Goal: Information Seeking & Learning: Understand process/instructions

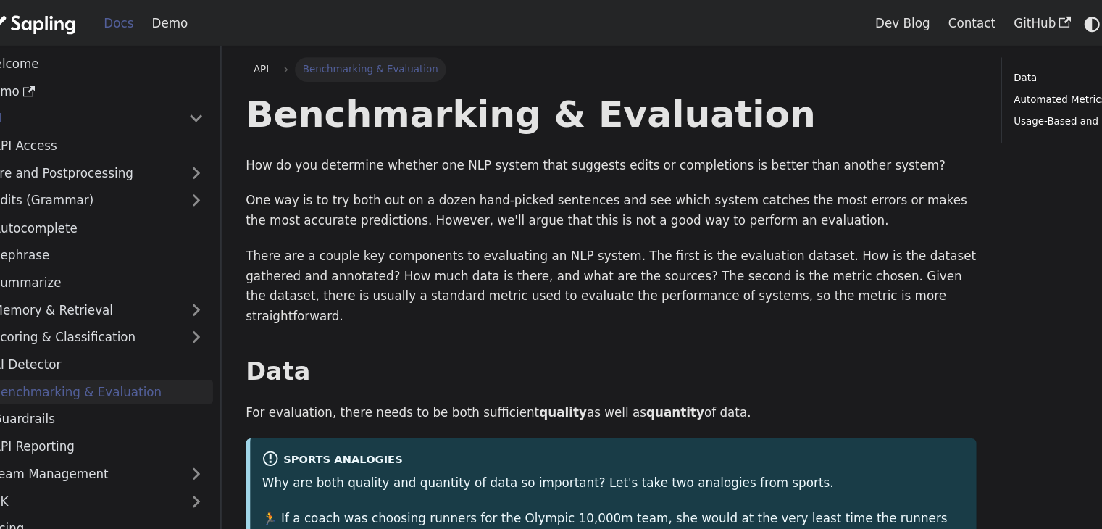
click at [78, 17] on img "Main" at bounding box center [51, 20] width 83 height 21
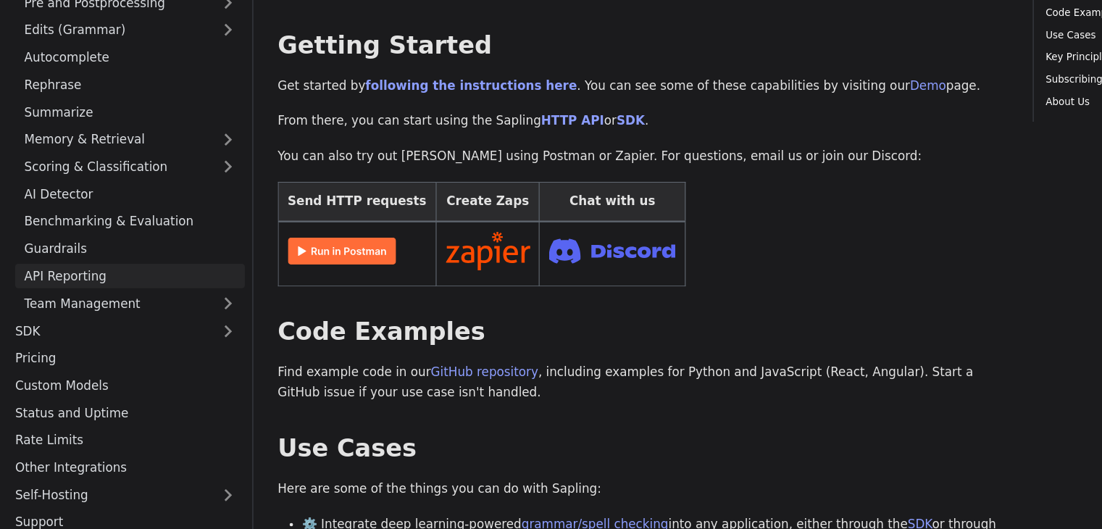
scroll to position [31, 0]
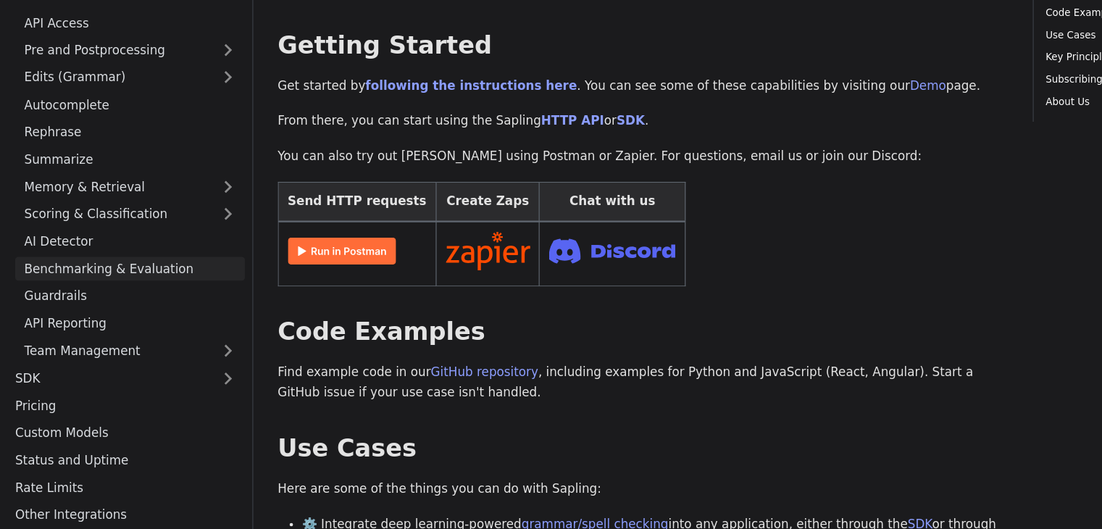
click at [68, 295] on link "Benchmarking & Evaluation" at bounding box center [111, 305] width 197 height 21
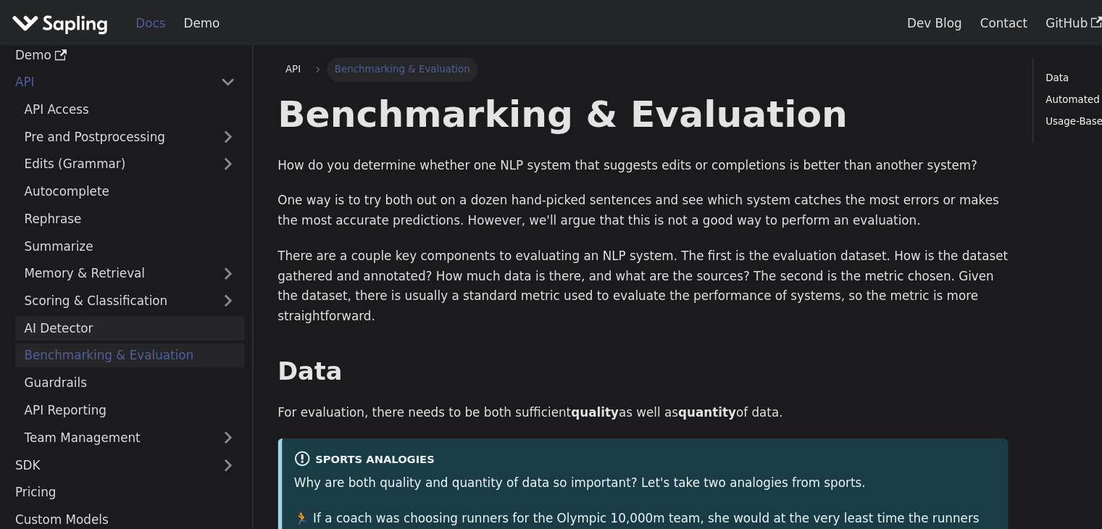
click at [58, 283] on link "AI Detector" at bounding box center [111, 281] width 197 height 21
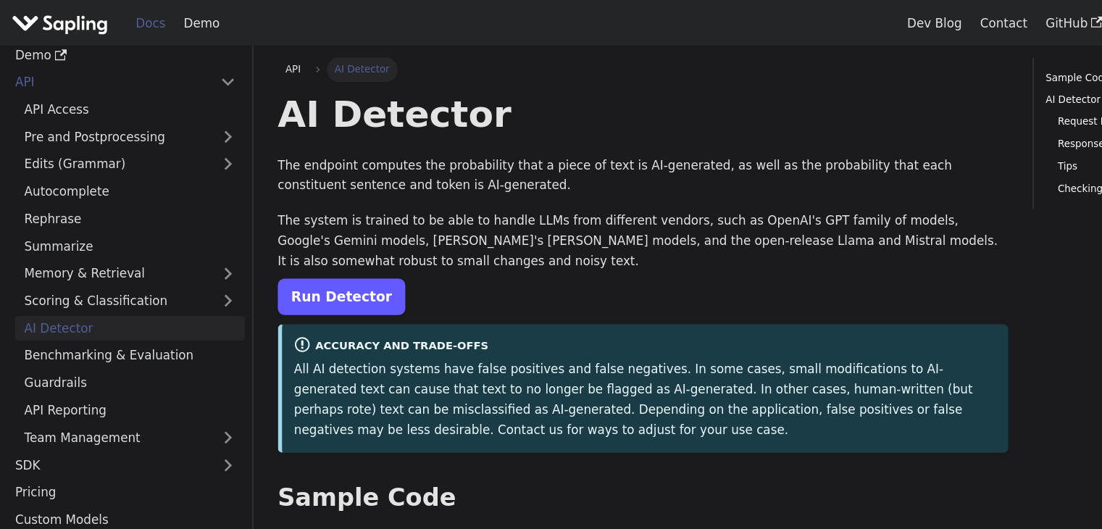
click at [298, 254] on link "Run Detector" at bounding box center [292, 254] width 109 height 31
